Goal: Find specific page/section: Find specific page/section

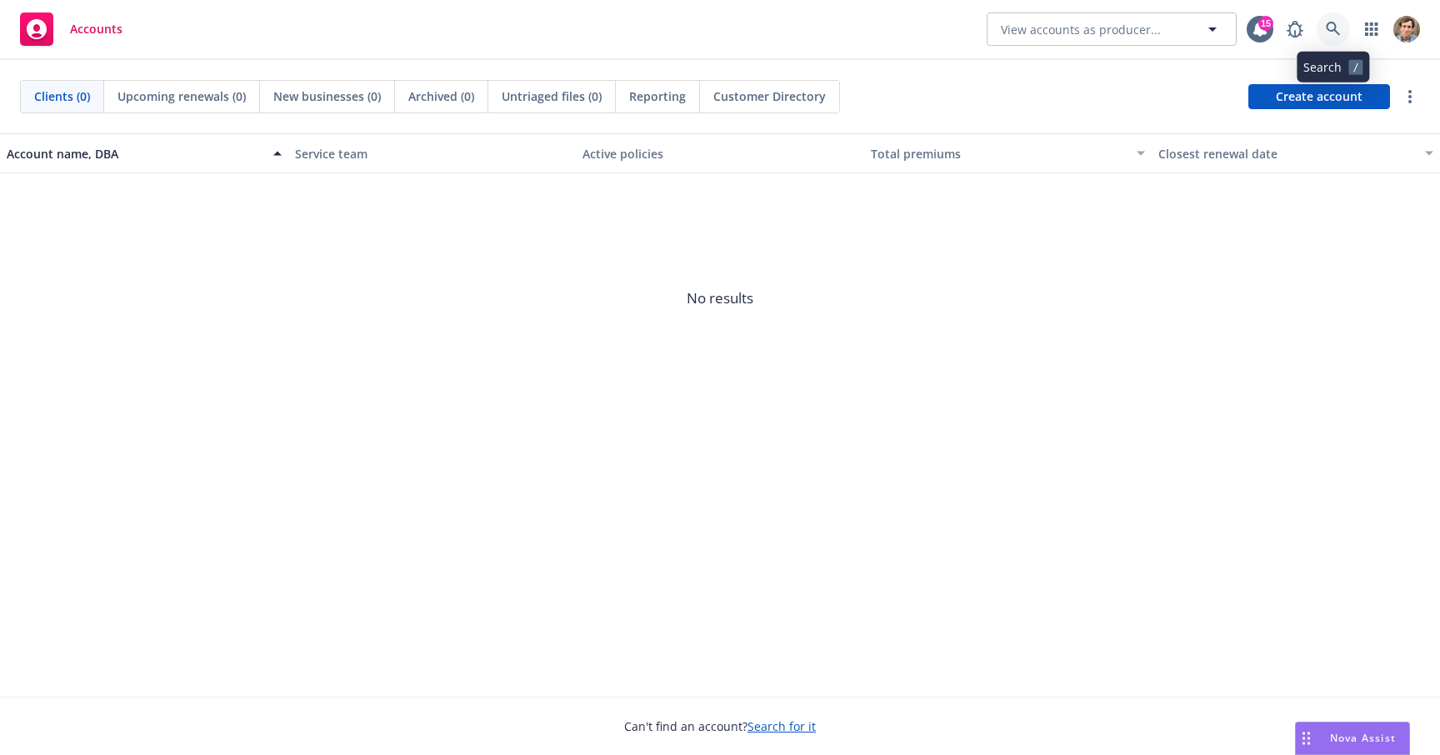
click at [1340, 32] on icon at bounding box center [1333, 29] width 15 height 15
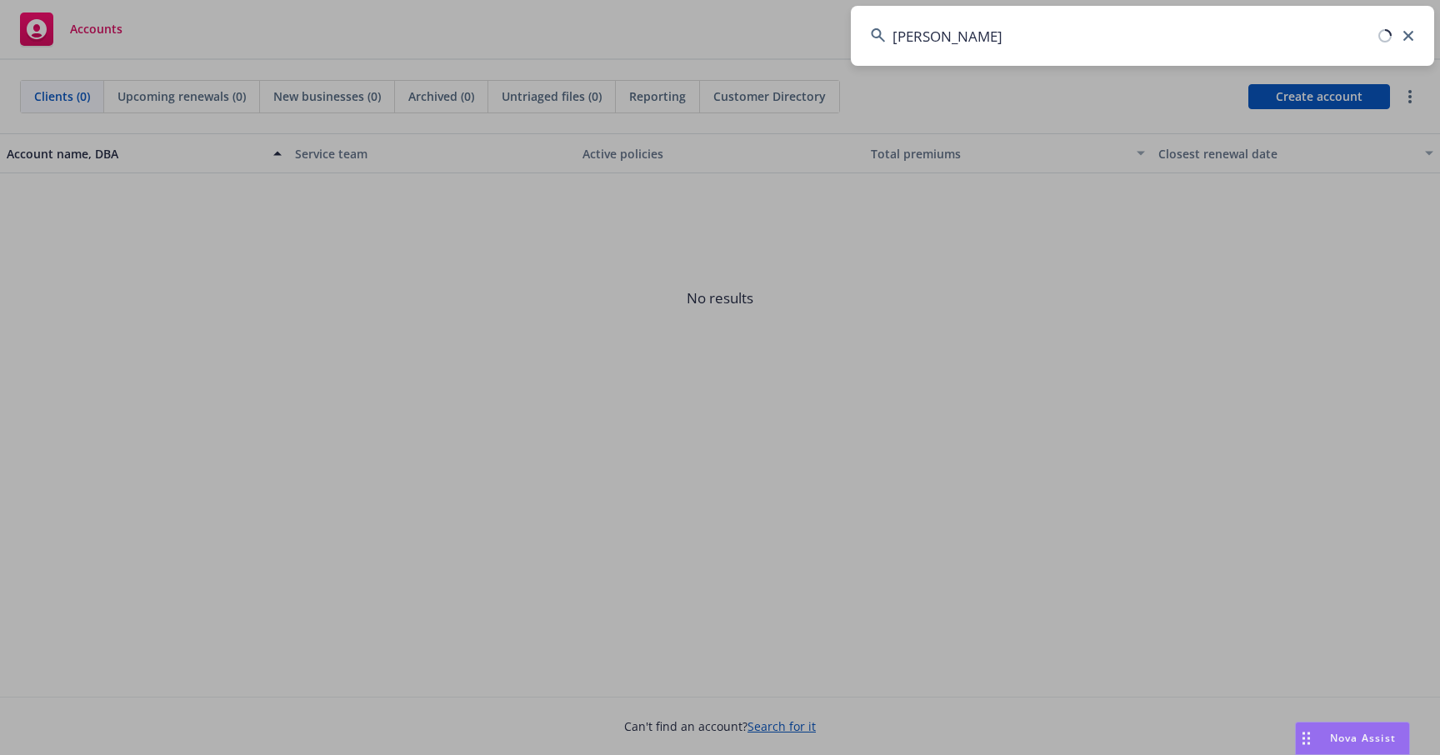
type input "Elliot drink"
